Goal: Task Accomplishment & Management: Manage account settings

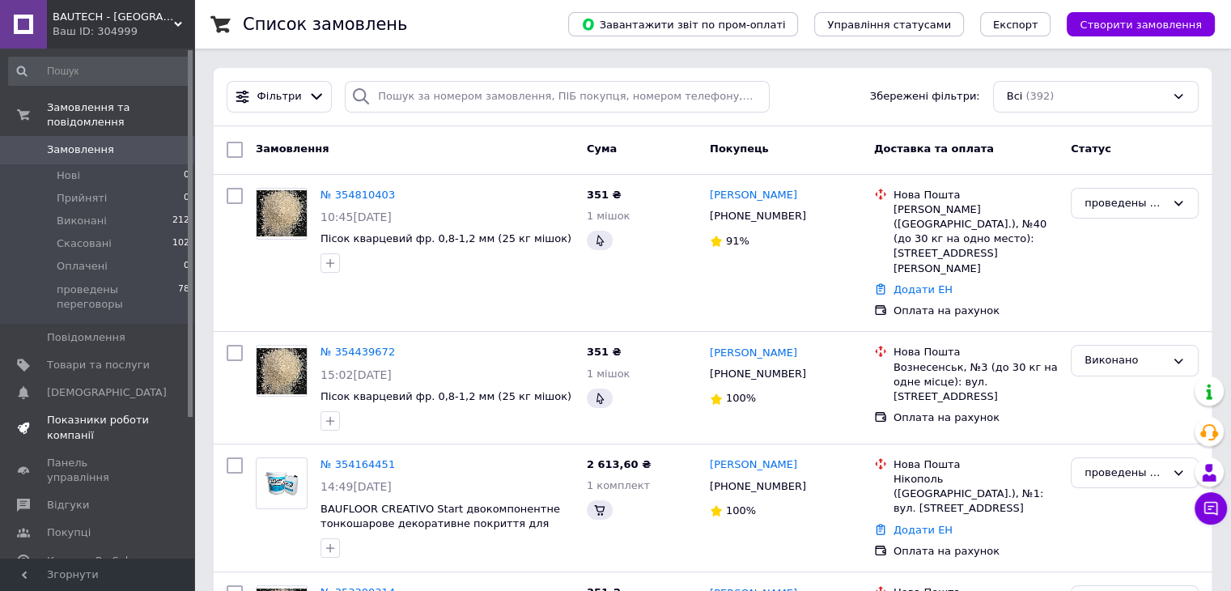
click at [84, 413] on span "Показники роботи компанії" at bounding box center [98, 427] width 103 height 29
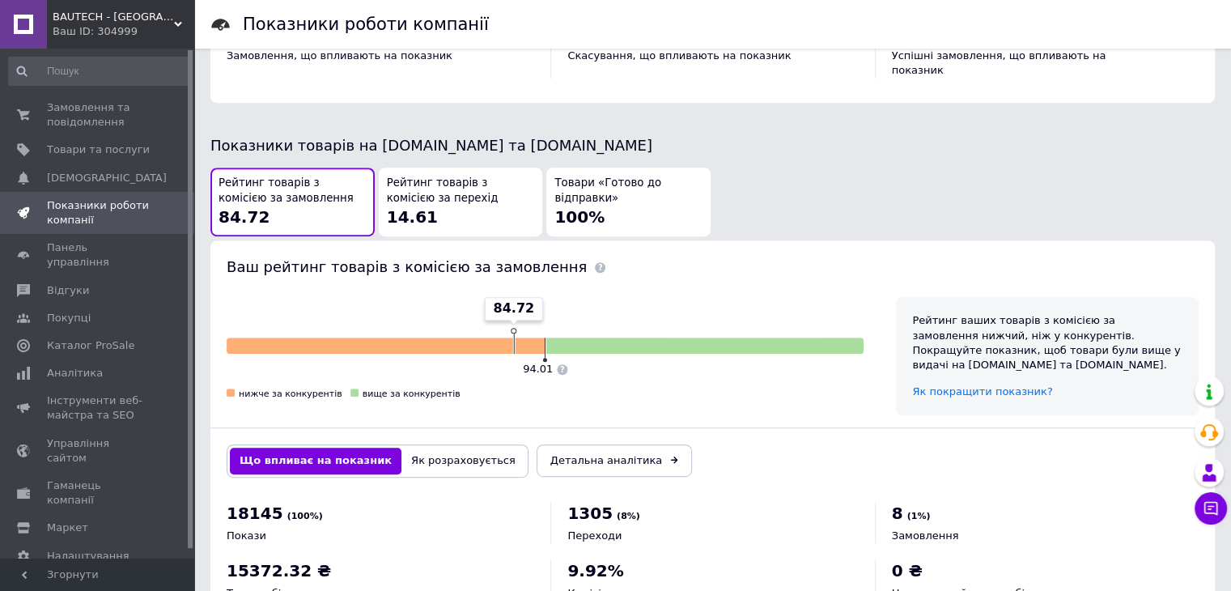
scroll to position [866, 0]
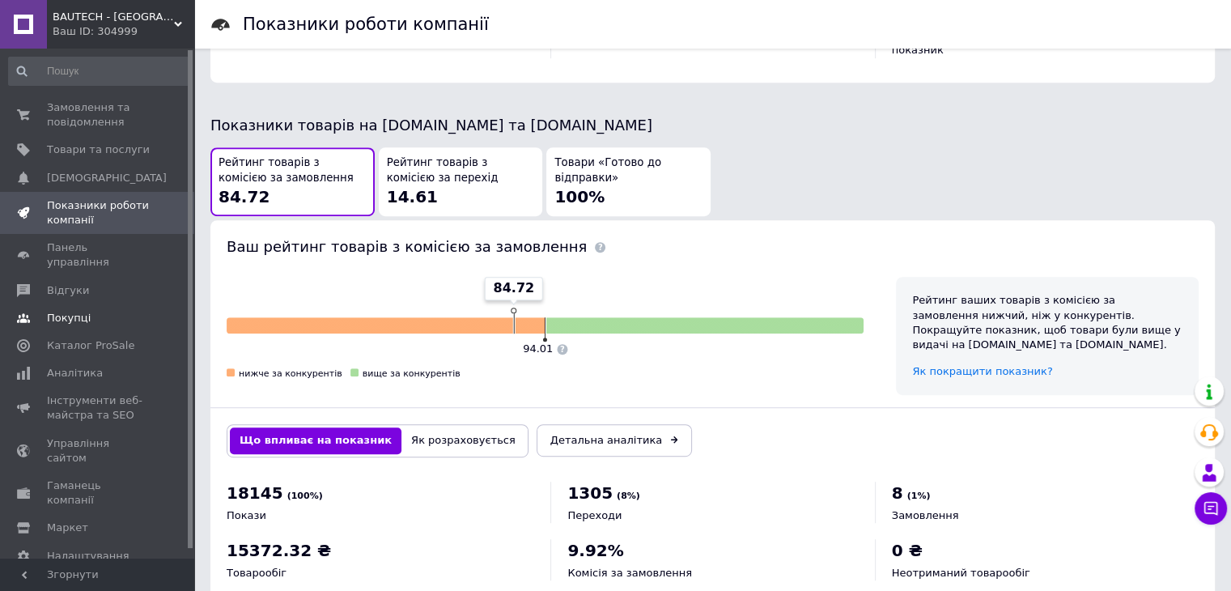
click at [61, 311] on span "Покупці" at bounding box center [69, 318] width 44 height 15
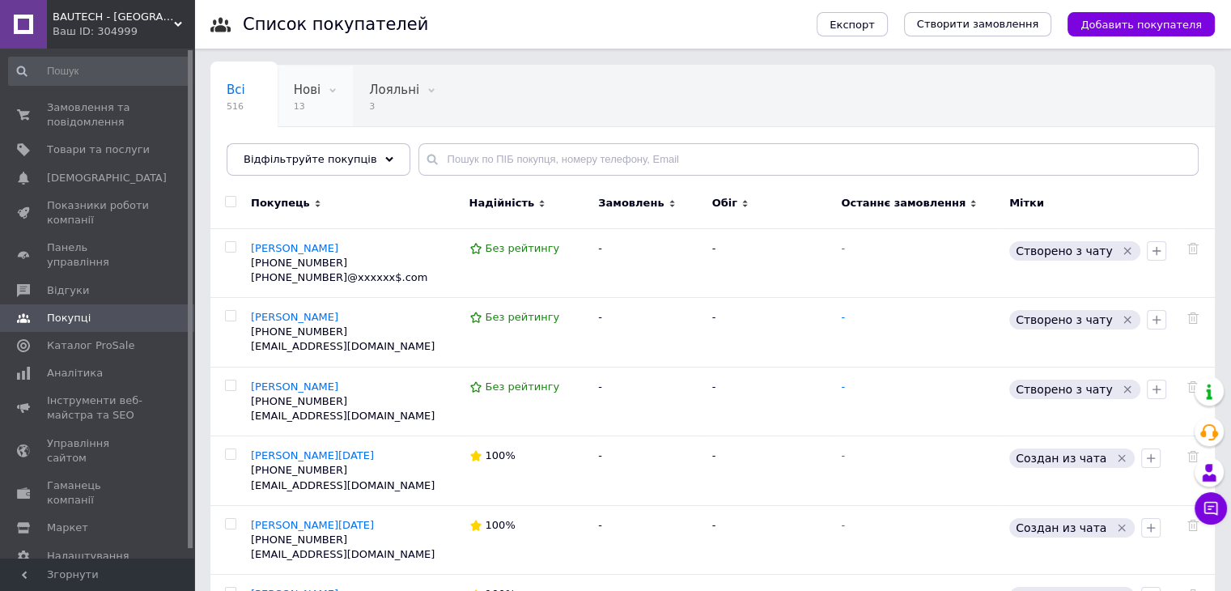
click at [301, 101] on span "13" at bounding box center [307, 106] width 27 height 12
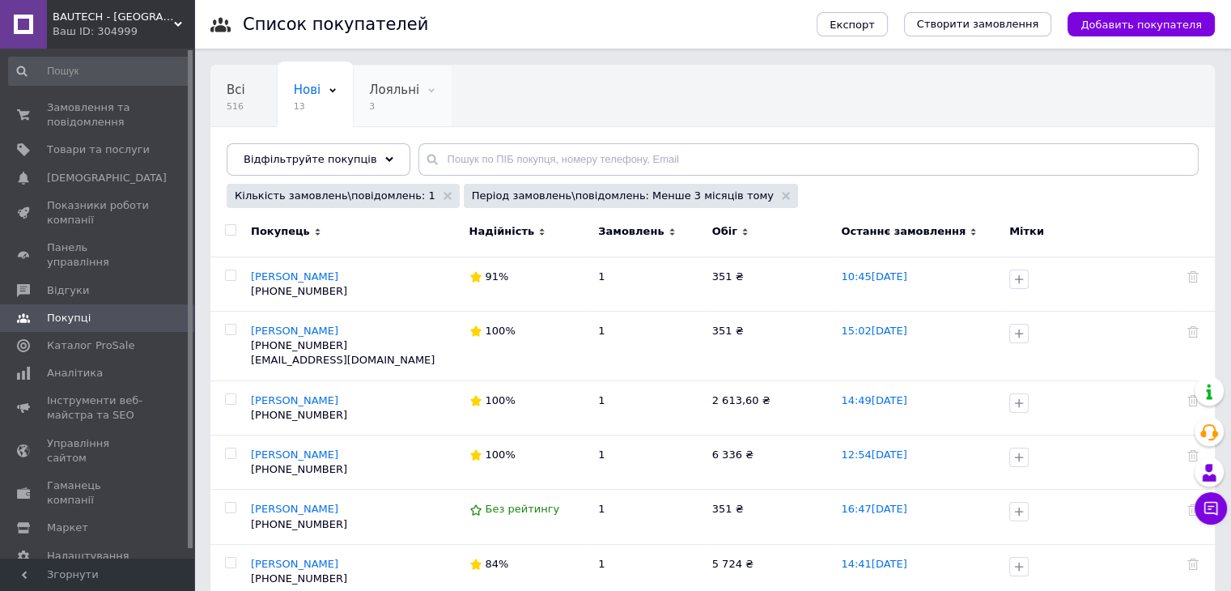
click at [381, 104] on span "3" at bounding box center [394, 106] width 50 height 12
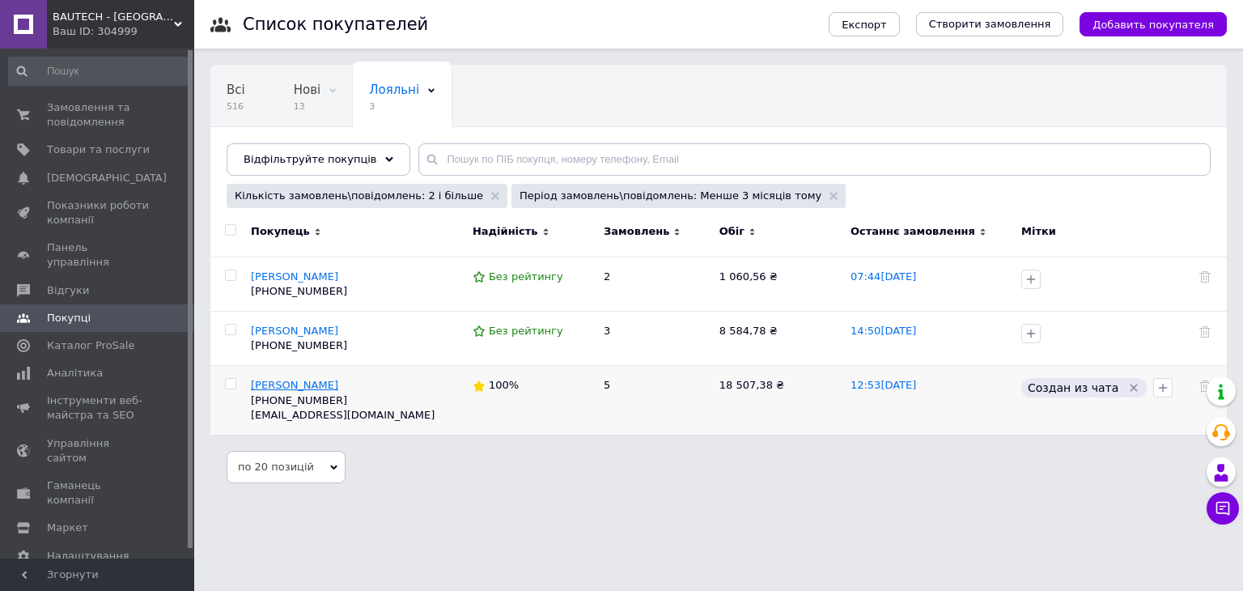
click at [295, 386] on span "[PERSON_NAME]" at bounding box center [294, 385] width 87 height 12
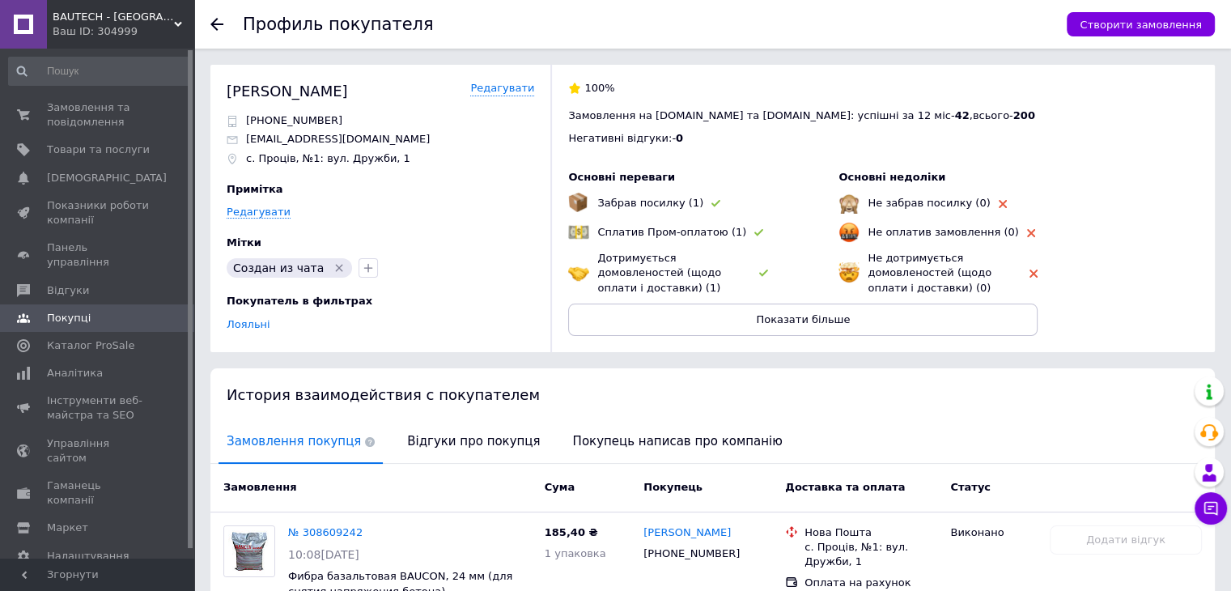
click at [216, 20] on use at bounding box center [216, 24] width 13 height 13
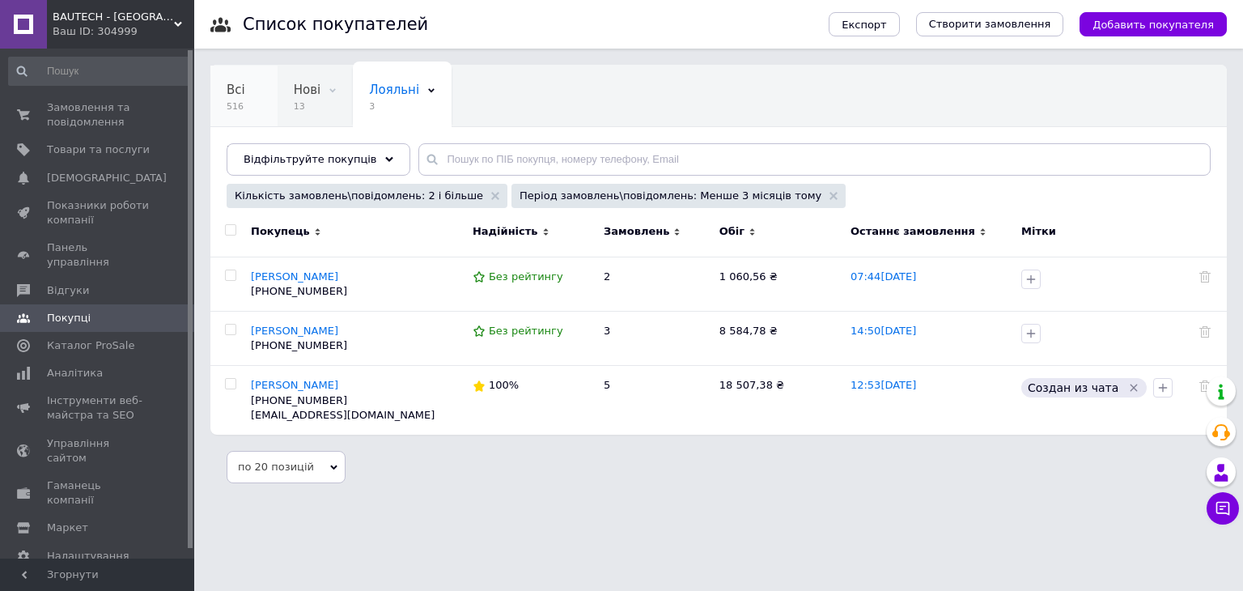
click at [253, 92] on div "Всі 516" at bounding box center [243, 97] width 67 height 62
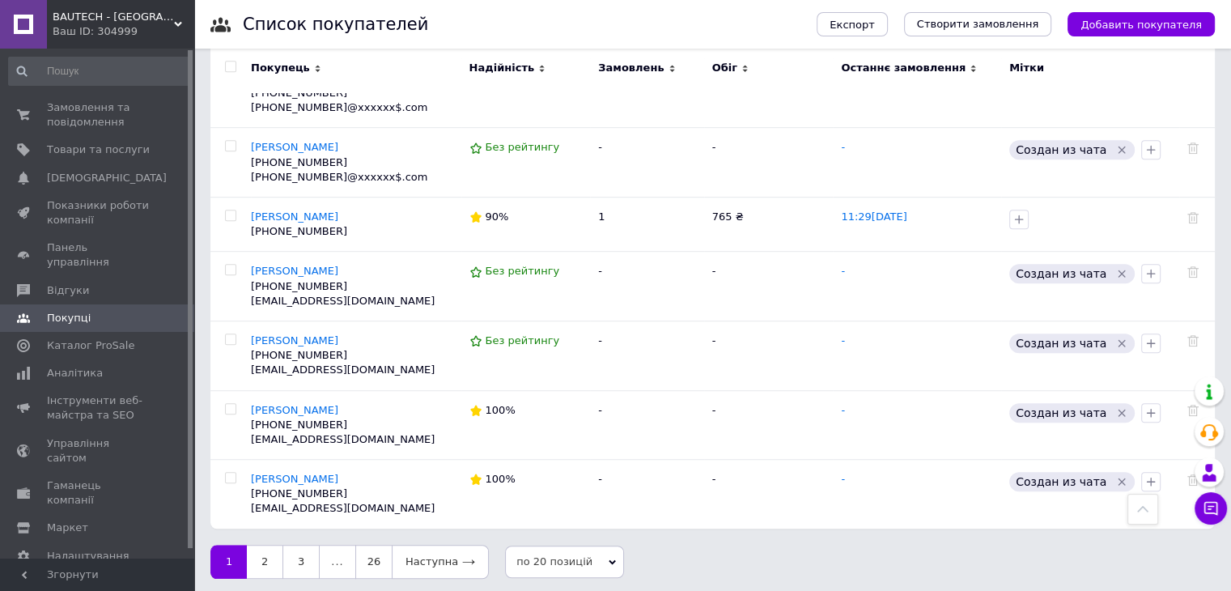
scroll to position [997, 0]
click at [265, 266] on span "[PERSON_NAME]" at bounding box center [294, 270] width 87 height 12
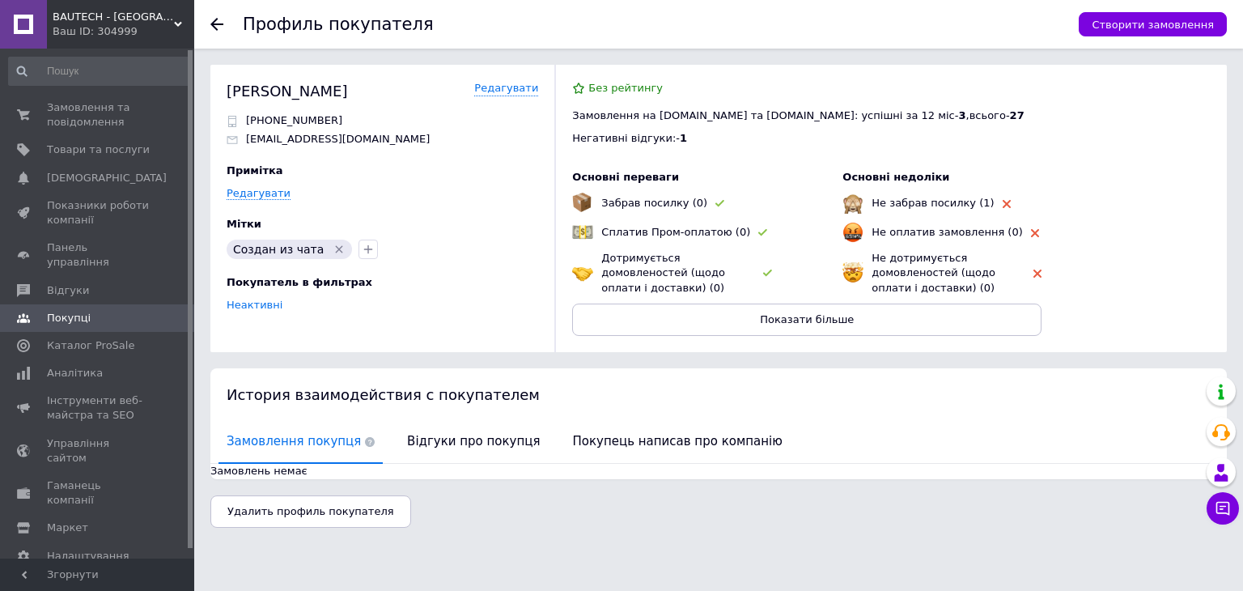
click at [215, 21] on icon at bounding box center [216, 24] width 13 height 13
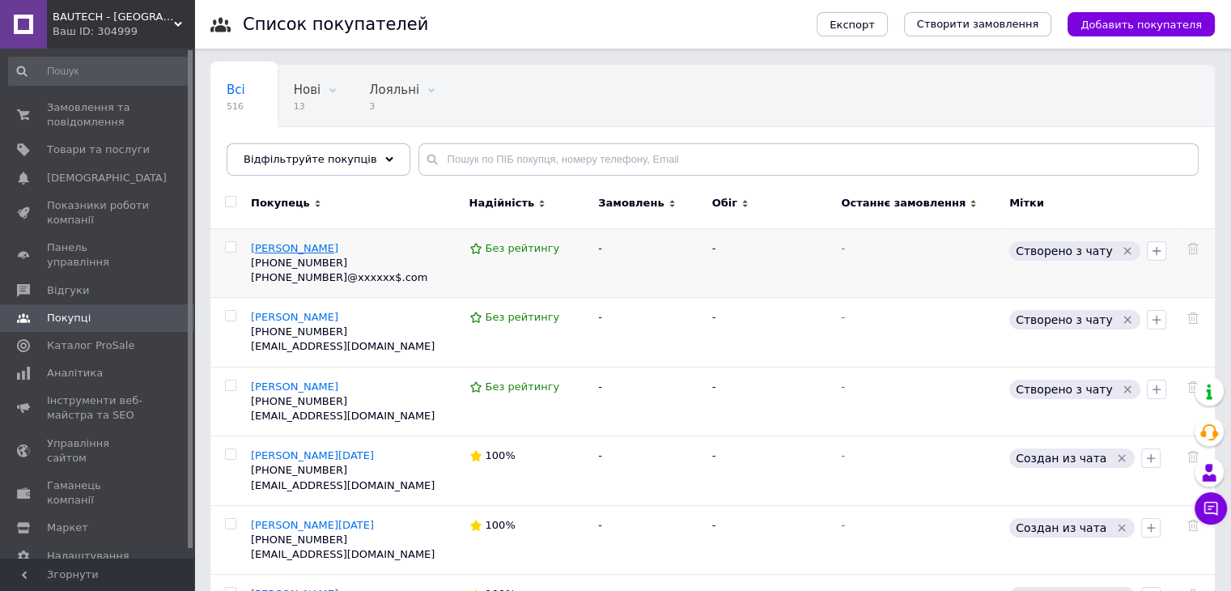
click at [311, 252] on span "[PERSON_NAME]" at bounding box center [294, 248] width 87 height 12
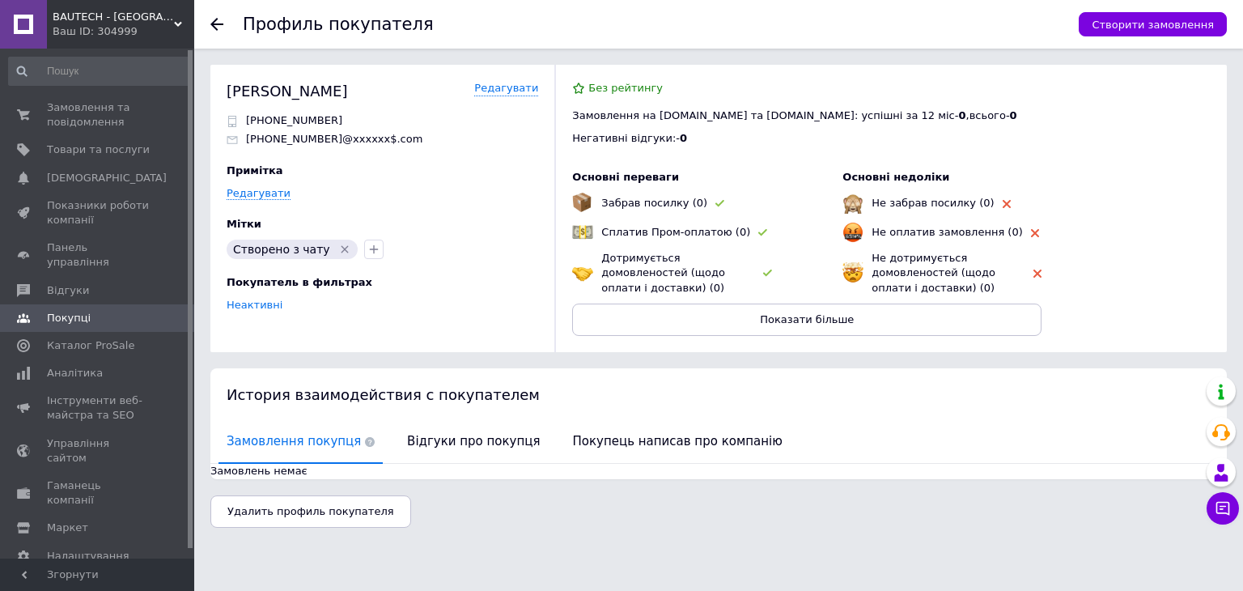
click at [213, 27] on icon at bounding box center [216, 24] width 13 height 13
